Goal: Transaction & Acquisition: Purchase product/service

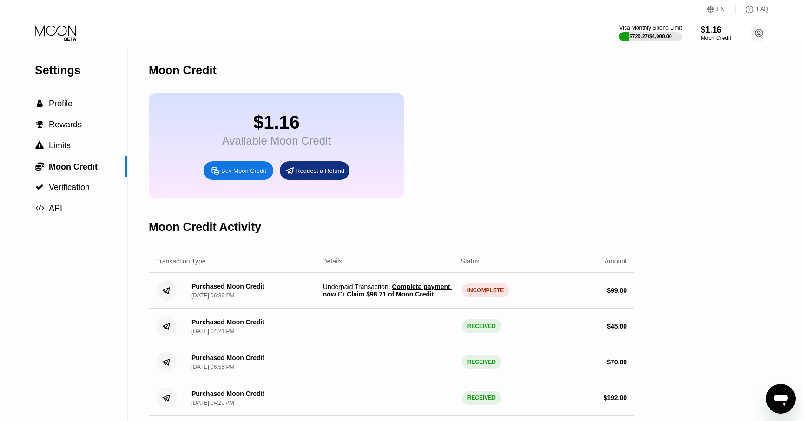
click at [409, 284] on span "Complete payment now" at bounding box center [387, 290] width 129 height 15
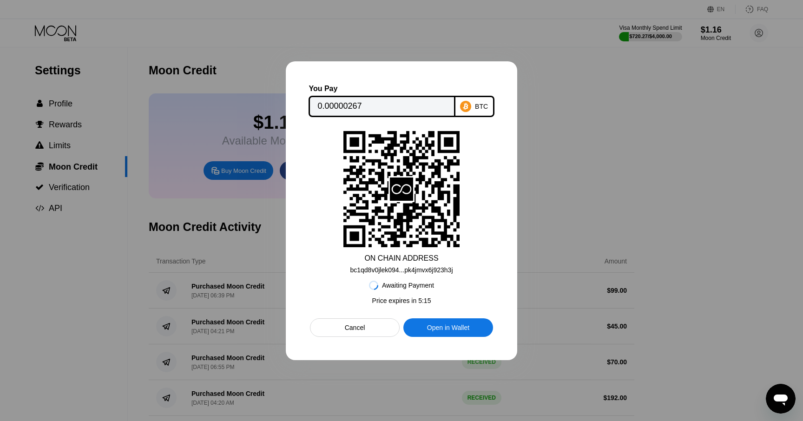
click at [361, 325] on div "Cancel" at bounding box center [355, 327] width 20 height 8
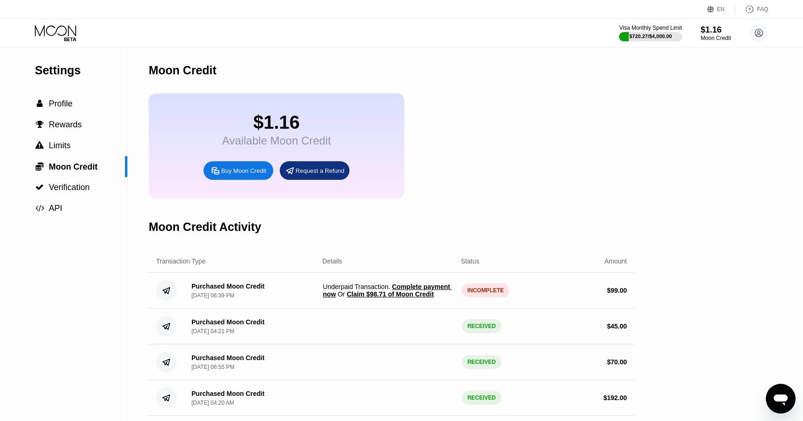
click at [407, 285] on span "Complete payment now" at bounding box center [387, 290] width 129 height 15
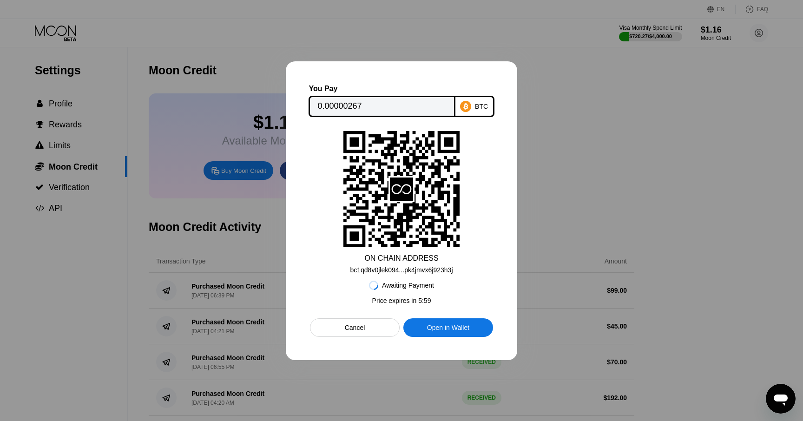
click at [401, 270] on div "bc1qd8v0jlek094...pk4jmvx6j923h3j" at bounding box center [401, 269] width 103 height 7
click at [359, 331] on div "Cancel" at bounding box center [355, 327] width 20 height 8
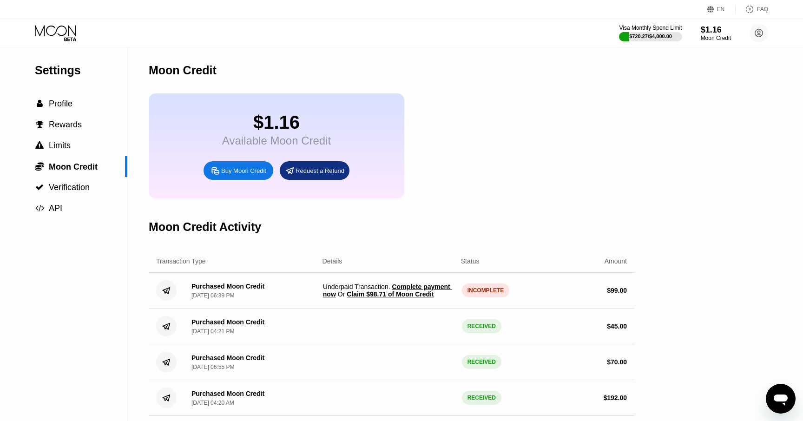
click at [687, 243] on div "Settings  Profile  Rewards  Limits  Moon Credit  Verification  API Moon C…" at bounding box center [401, 303] width 803 height 512
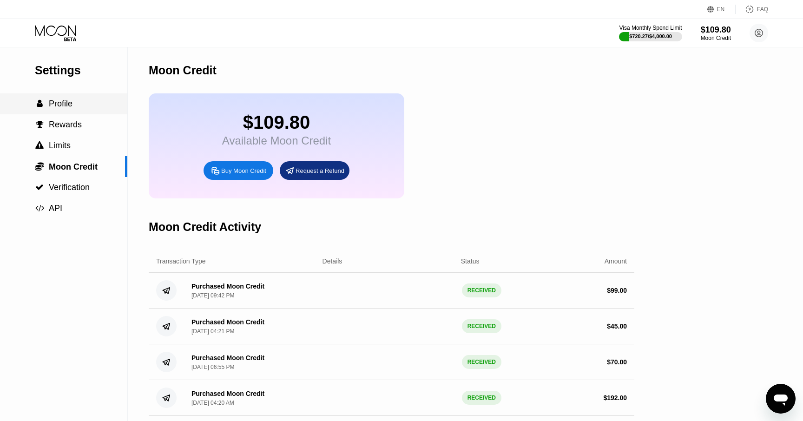
click at [56, 107] on span "Profile" at bounding box center [61, 103] width 24 height 9
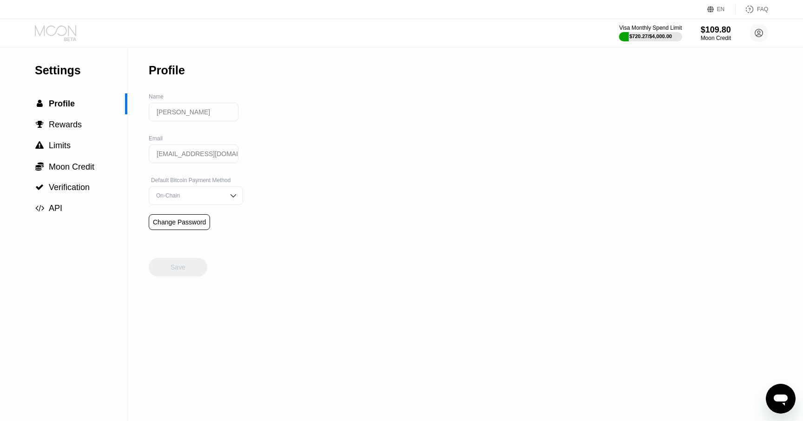
click at [59, 37] on icon at bounding box center [56, 33] width 43 height 16
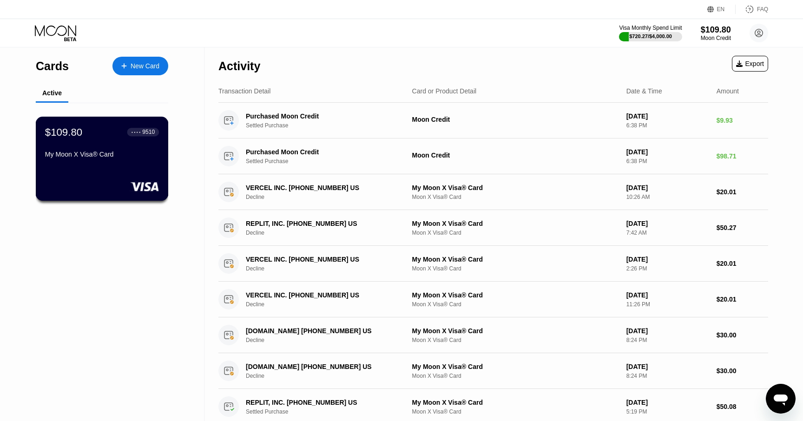
click at [91, 146] on div "$109.80 ● ● ● ● 9510 My Moon X Visa® Card" at bounding box center [102, 144] width 114 height 36
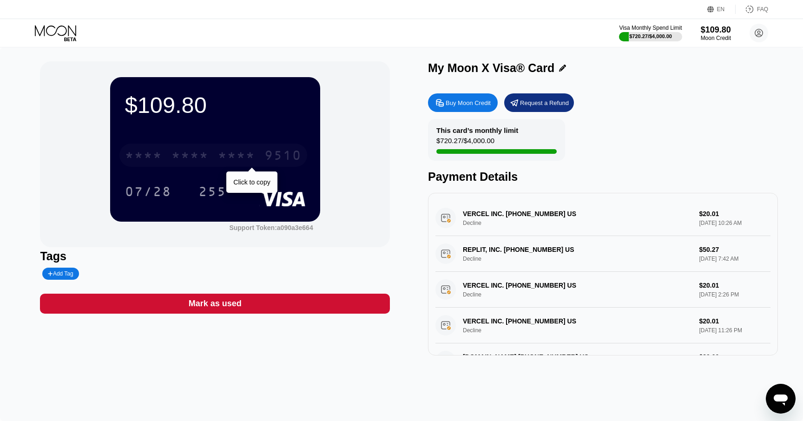
click at [199, 152] on div "* * * *" at bounding box center [189, 156] width 37 height 15
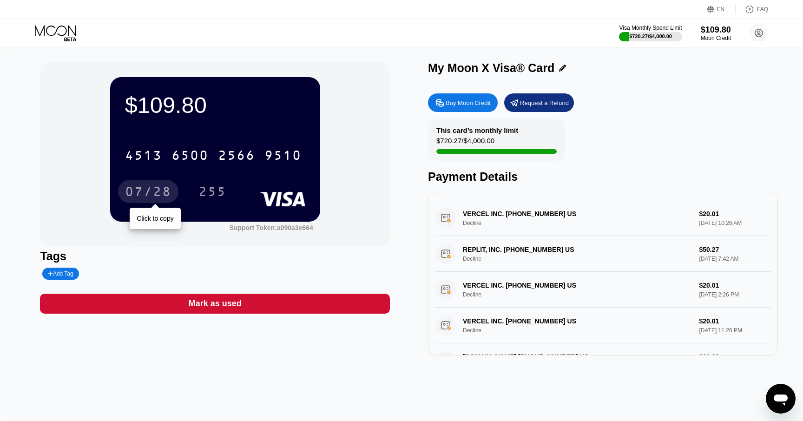
click at [145, 191] on div "07/28" at bounding box center [148, 192] width 46 height 15
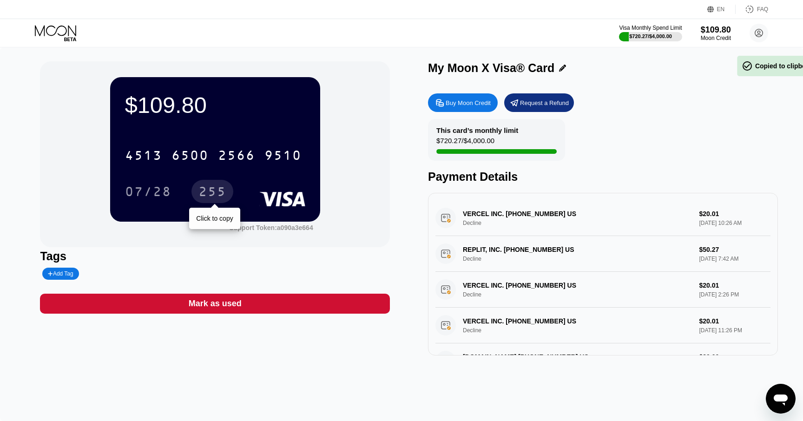
click at [211, 197] on div "255" at bounding box center [212, 192] width 28 height 15
